Goal: Participate in discussion

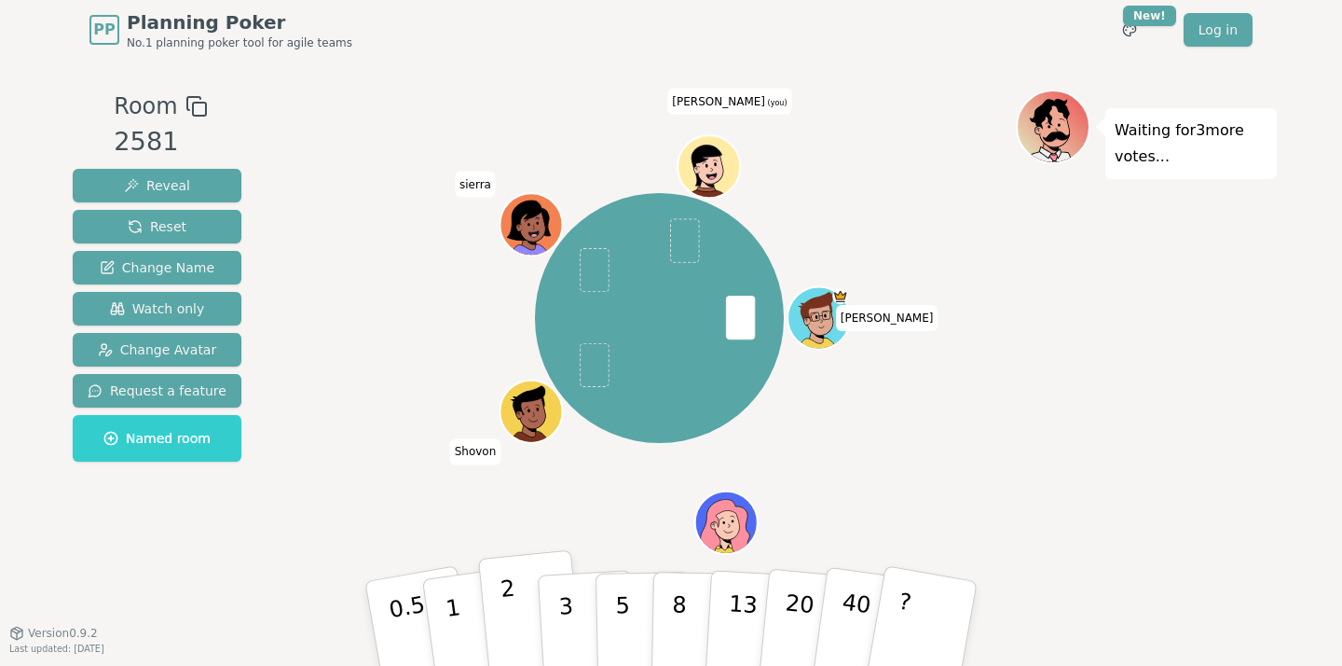
click at [514, 589] on button "2" at bounding box center [531, 624] width 106 height 148
click at [372, 475] on div "[PERSON_NAME] [PERSON_NAME] [PERSON_NAME] (you)" at bounding box center [659, 318] width 713 height 390
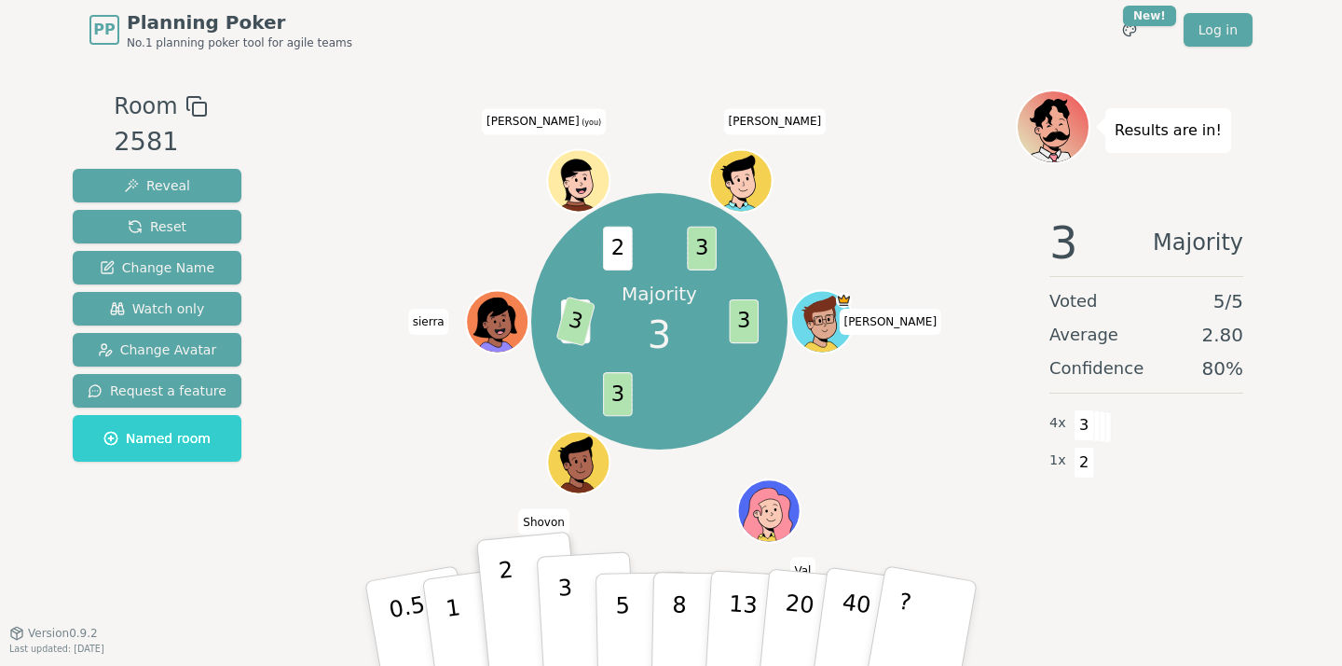
click at [569, 611] on p "3" at bounding box center [568, 625] width 21 height 102
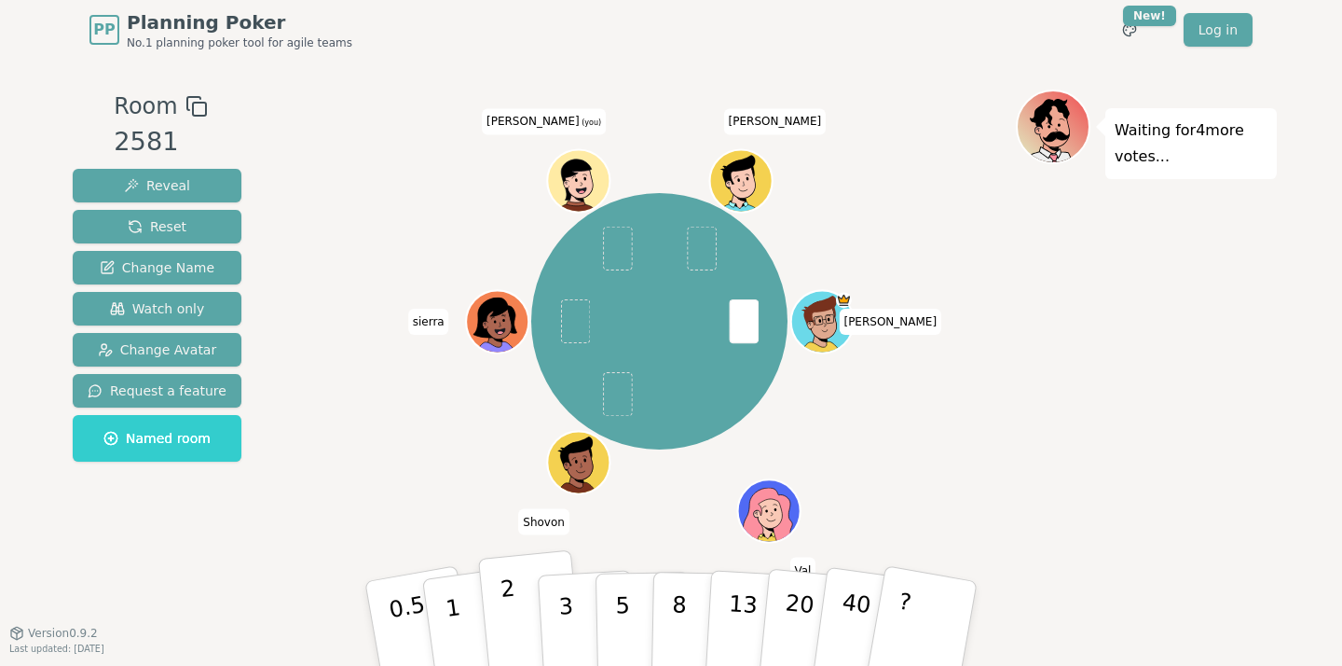
click at [509, 605] on p "2" at bounding box center [512, 626] width 24 height 102
click at [577, 593] on button "3" at bounding box center [588, 623] width 102 height 145
click at [1070, 444] on div "Waiting for 3 more votes..." at bounding box center [1146, 345] width 261 height 513
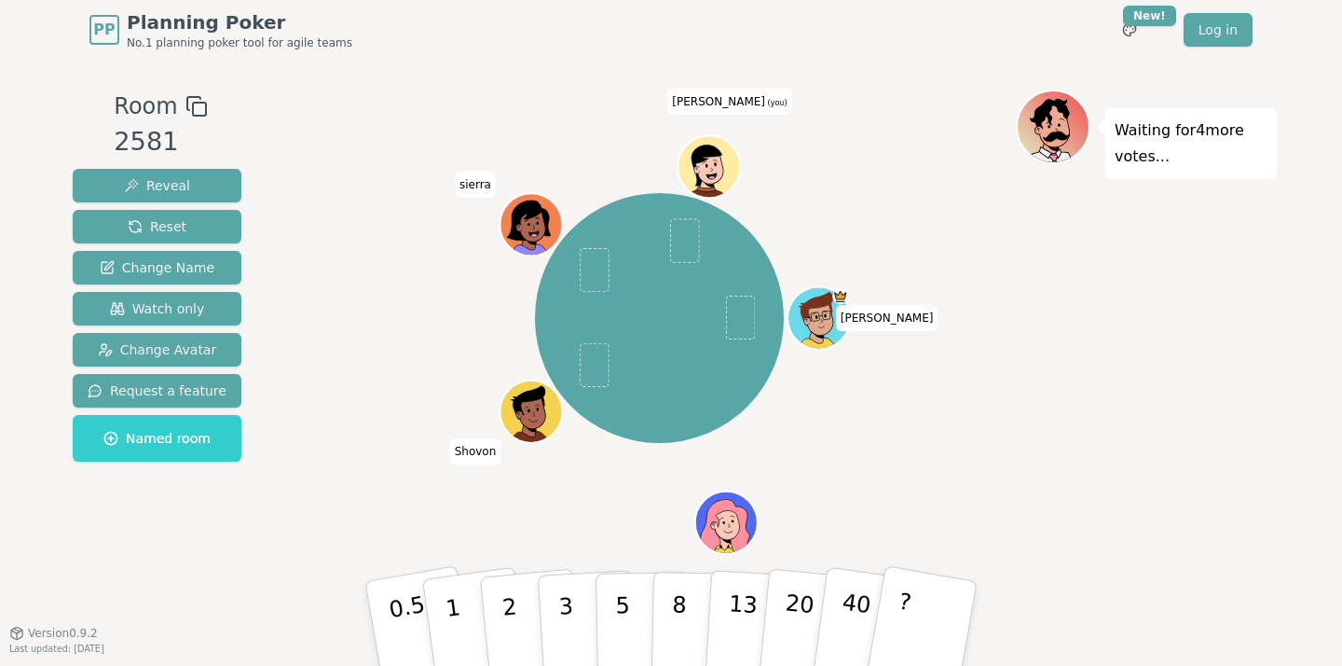
drag, startPoint x: 615, startPoint y: 597, endPoint x: 554, endPoint y: 494, distance: 119.6
click at [554, 493] on div "Room 2581 Reveal Reset Change Name Watch only Change Avatar Request a feature N…" at bounding box center [671, 345] width 1212 height 513
click at [554, 494] on div "[PERSON_NAME] [PERSON_NAME] [PERSON_NAME] (you)" at bounding box center [659, 318] width 713 height 390
click at [618, 590] on p "5" at bounding box center [623, 623] width 16 height 101
click at [909, 501] on div "[PERSON_NAME] [PERSON_NAME] [PERSON_NAME] (you)" at bounding box center [659, 318] width 713 height 390
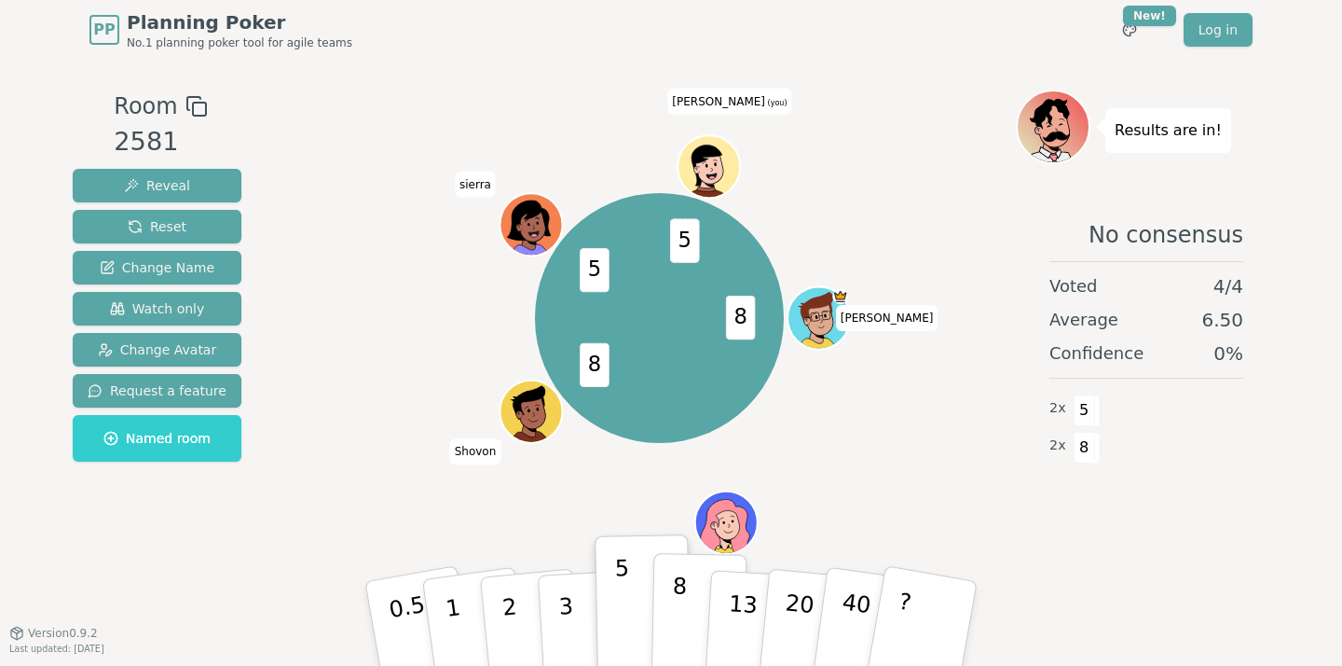
click at [692, 585] on button "8" at bounding box center [700, 624] width 96 height 142
